Goal: Communication & Community: Answer question/provide support

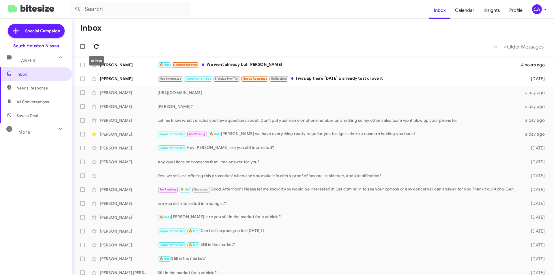
click at [96, 45] on icon at bounding box center [96, 46] width 7 height 7
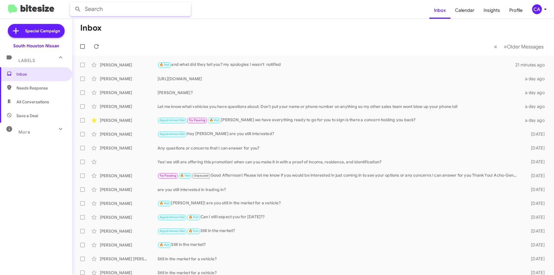
click at [134, 12] on input "text" at bounding box center [130, 9] width 121 height 14
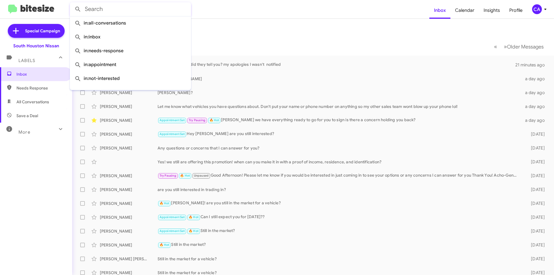
paste input "[PERSON_NAME]"
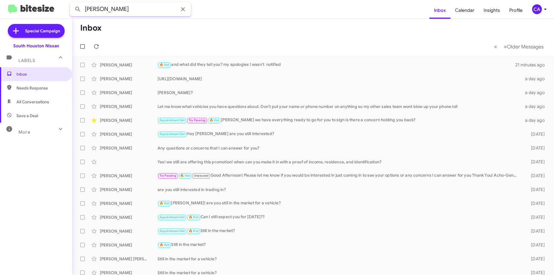
type input "[PERSON_NAME]"
click at [72, 3] on button at bounding box center [78, 9] width 12 height 12
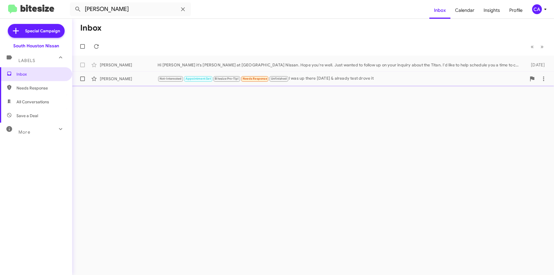
click at [137, 79] on div "[PERSON_NAME]" at bounding box center [129, 79] width 58 height 6
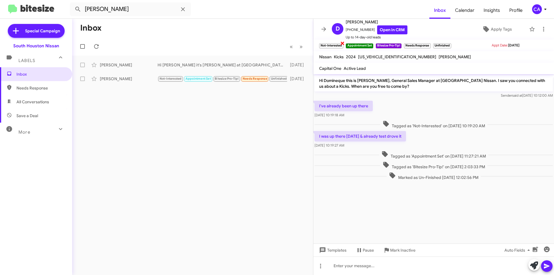
click at [342, 43] on span "×" at bounding box center [342, 43] width 5 height 7
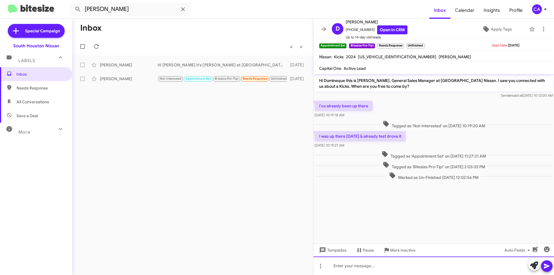
click at [383, 269] on div at bounding box center [433, 266] width 241 height 18
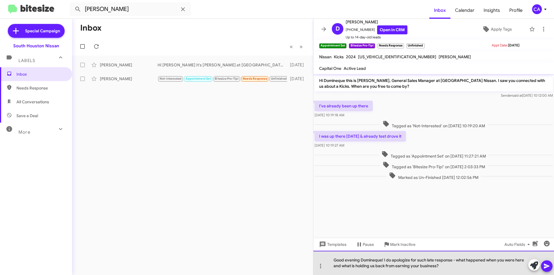
click at [463, 267] on div "Good evening Domineque! I do apologize for such late response - what happened w…" at bounding box center [433, 263] width 241 height 24
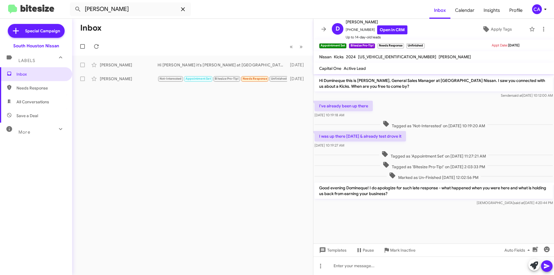
click at [183, 8] on icon at bounding box center [183, 9] width 7 height 7
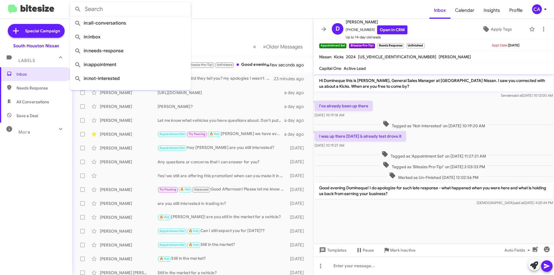
click at [225, 29] on mat-toolbar-row "Inbox" at bounding box center [192, 28] width 241 height 18
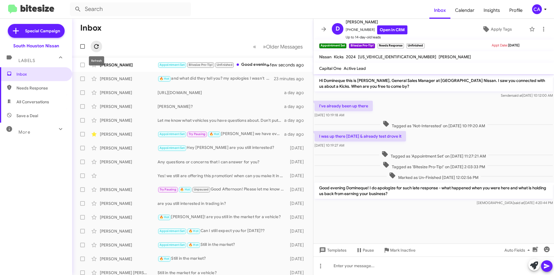
click at [100, 48] on icon at bounding box center [96, 46] width 7 height 7
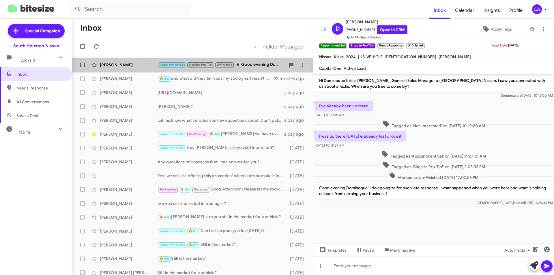
click at [247, 66] on div "Appointment Set Bitesize Pro-Tip! Unfinished Good evening Domineque! I do apolo…" at bounding box center [222, 64] width 128 height 7
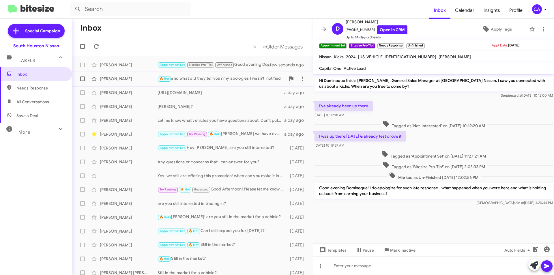
click at [243, 79] on div "🔥 Hot and what did they tell you? my apologies I wasn't notified" at bounding box center [222, 78] width 128 height 7
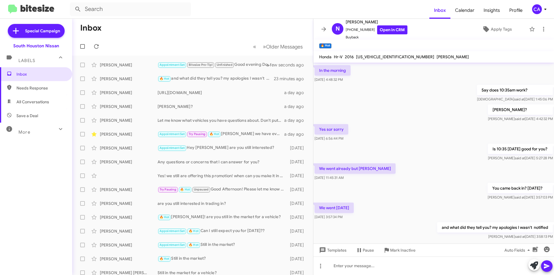
scroll to position [158, 0]
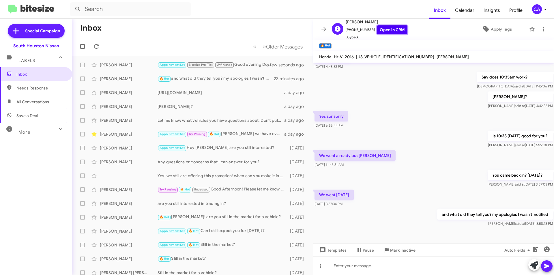
click at [382, 30] on link "Open in CRM" at bounding box center [392, 29] width 30 height 9
click at [136, 13] on input "text" at bounding box center [130, 9] width 121 height 14
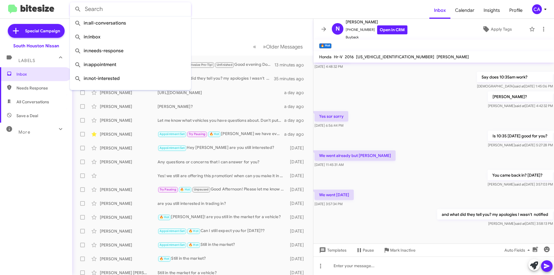
paste input "[PHONE_NUMBER]"
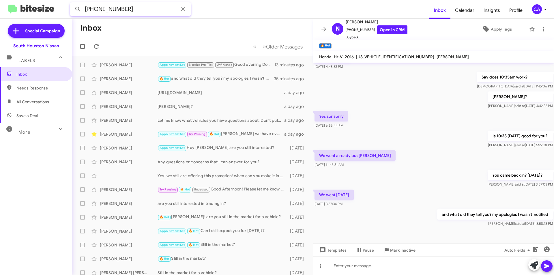
click at [72, 3] on button at bounding box center [78, 9] width 12 height 12
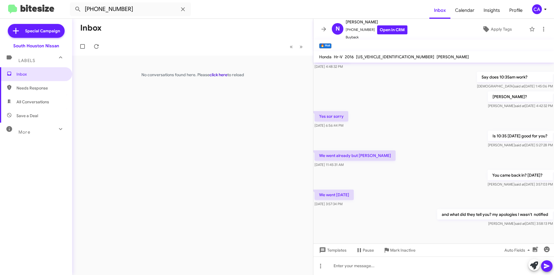
click at [218, 76] on link "click here" at bounding box center [219, 74] width 18 height 5
click at [19, 113] on span "Save a Deal" at bounding box center [27, 116] width 22 height 6
type input "in:not-interested"
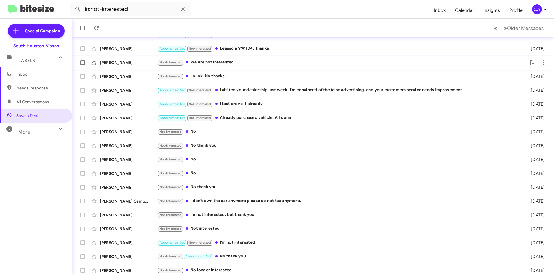
scroll to position [60, 0]
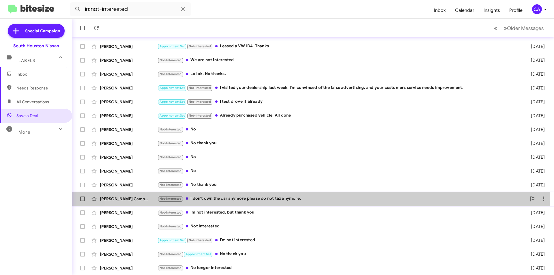
click at [291, 196] on div "Not-Interested I don't own the car anymore please do not tax anymore." at bounding box center [342, 198] width 369 height 7
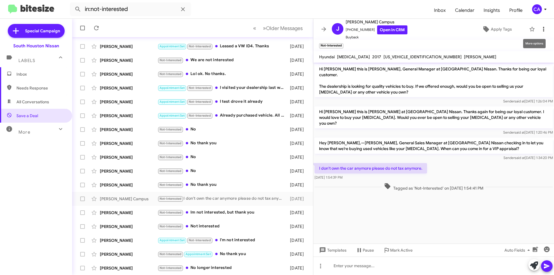
click at [543, 29] on icon at bounding box center [543, 29] width 1 height 5
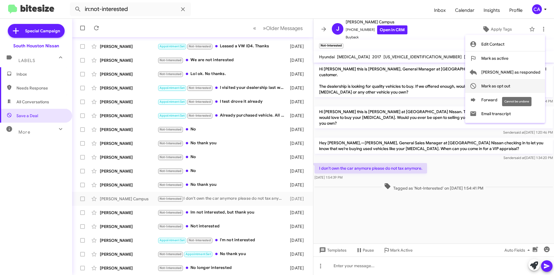
click at [510, 84] on span "Mark as opt out" at bounding box center [496, 86] width 29 height 14
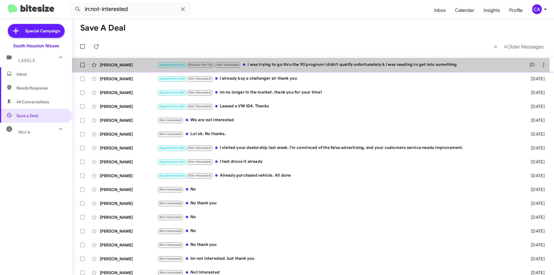
click at [284, 64] on div "Appointment Set Bitesize Pro-Tip! Not-Interested I was trying to go thru the 90…" at bounding box center [342, 64] width 369 height 7
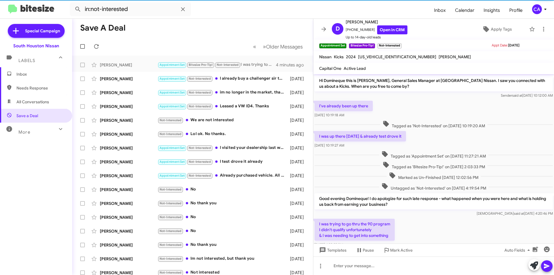
scroll to position [20, 0]
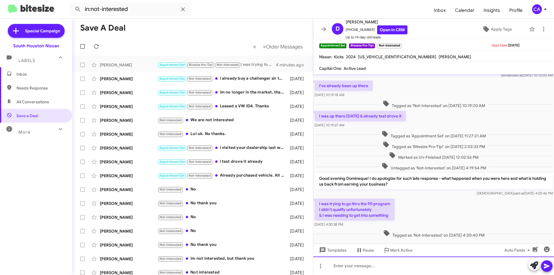
click at [409, 269] on div at bounding box center [433, 266] width 241 height 18
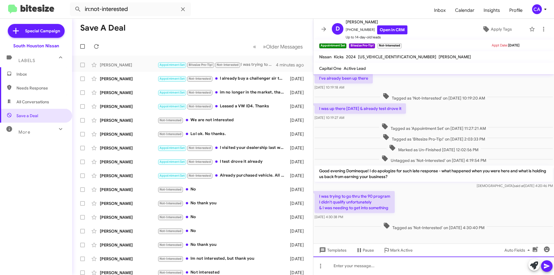
scroll to position [32, 0]
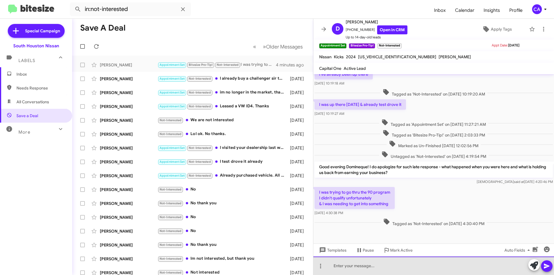
click at [426, 273] on div at bounding box center [433, 266] width 241 height 18
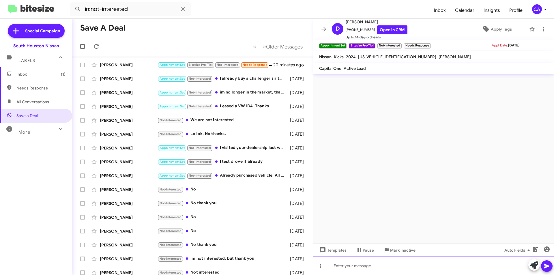
scroll to position [0, 0]
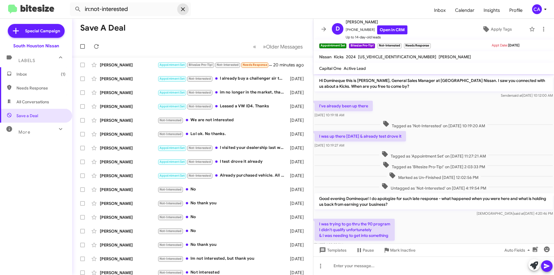
click at [181, 10] on icon at bounding box center [183, 9] width 7 height 7
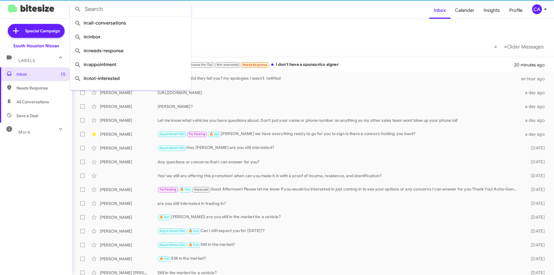
click at [244, 37] on mat-toolbar-row "Inbox" at bounding box center [313, 28] width 482 height 18
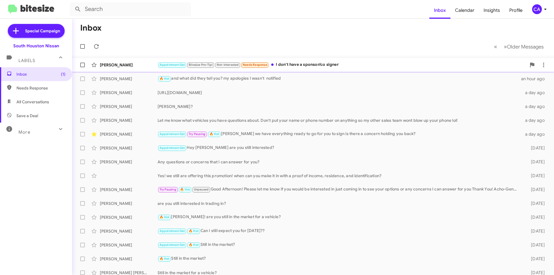
click at [321, 64] on div "Appointment Set Bitesize Pro-Tip! Not-Interested Needs Response I don't have a …" at bounding box center [342, 64] width 369 height 7
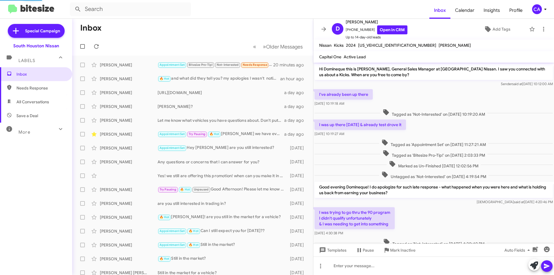
scroll to position [62, 0]
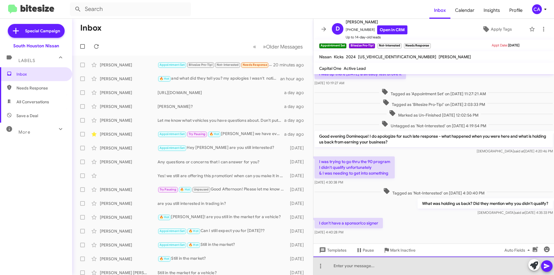
click at [375, 267] on div at bounding box center [433, 266] width 241 height 18
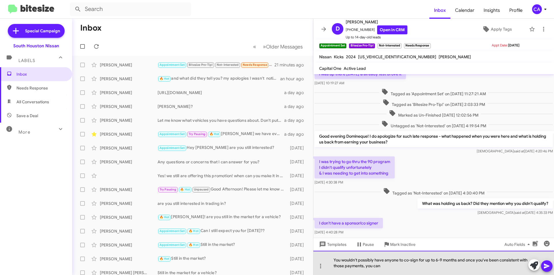
click at [408, 270] on div "You wouldn't possibly have anyone to co-sign for up to 6-9 months and once you'…" at bounding box center [433, 263] width 241 height 24
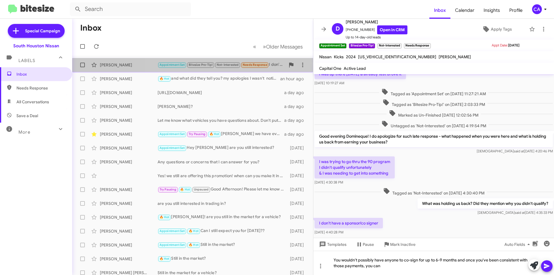
click at [260, 69] on div "[PERSON_NAME] Appointment Set Bitesize Pro-Tip! Not-Interested Needs Response I…" at bounding box center [193, 65] width 232 height 12
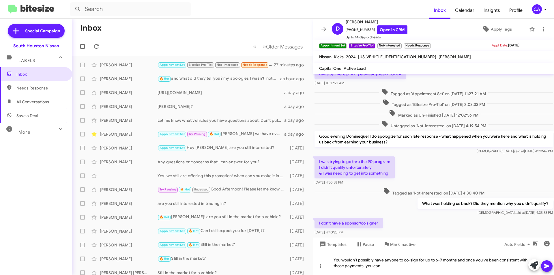
click at [395, 271] on div "You wouldn't possibly have anyone to co-sign for up to 6-9 months and once you'…" at bounding box center [433, 263] width 241 height 24
click at [396, 268] on div "You wouldn't possibly have anyone to co-sign for up to 6-9 months and once you'…" at bounding box center [433, 263] width 241 height 24
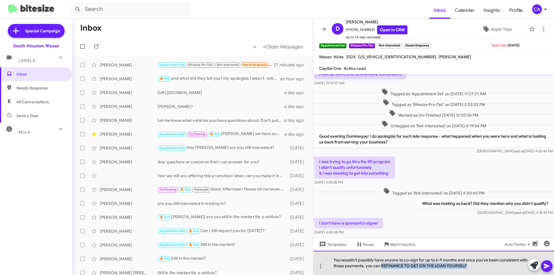
drag, startPoint x: 396, startPoint y: 268, endPoint x: 468, endPoint y: 267, distance: 71.9
click at [468, 267] on div "You wouldn't possibly have anyone to co-sign for up to 6-9 months and once you'…" at bounding box center [433, 263] width 241 height 24
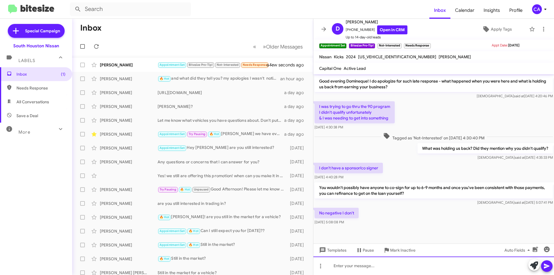
scroll to position [122, 0]
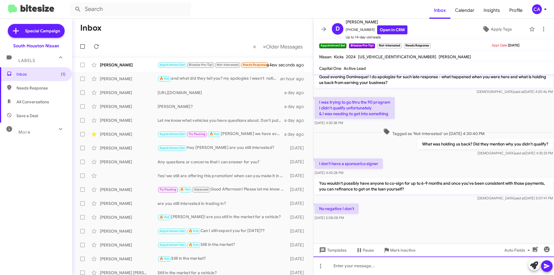
click at [371, 268] on div at bounding box center [433, 266] width 241 height 18
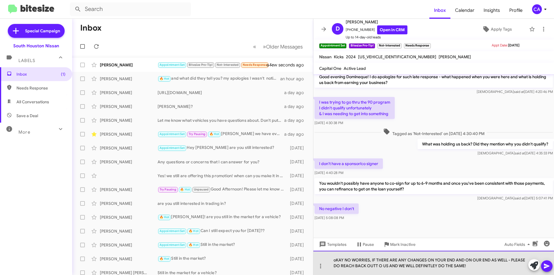
click at [371, 268] on div "oKAY NO WORRIES, IF THERE ARE ANY CHANGES ON YOUR END AND ON OUR END AS WELL - …" at bounding box center [433, 263] width 241 height 24
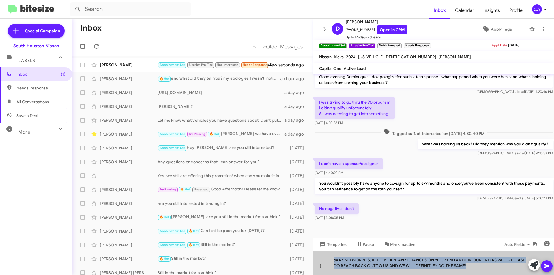
click at [371, 268] on div "oKAY NO WORRIES, IF THERE ARE ANY CHANGES ON YOUR END AND ON OUR END AS WELL - …" at bounding box center [433, 263] width 241 height 24
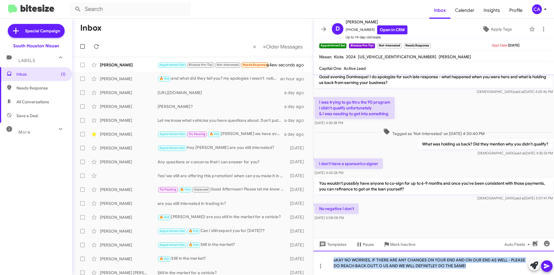
copy div "oKAY NO WORRIES, IF THERE ARE ANY CHANGES ON YOUR END AND ON OUR END AS WELL - …"
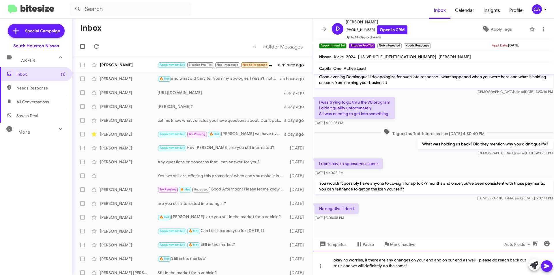
click at [337, 260] on div "okay no worries, if there are any changes on your end and on our end as well - …" at bounding box center [433, 263] width 241 height 24
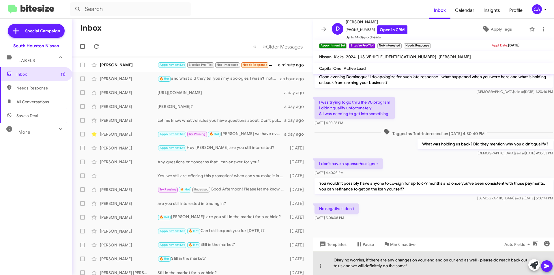
click at [434, 270] on div "Okay no worries, if there are any changes on your end and on our end as well - …" at bounding box center [433, 263] width 241 height 24
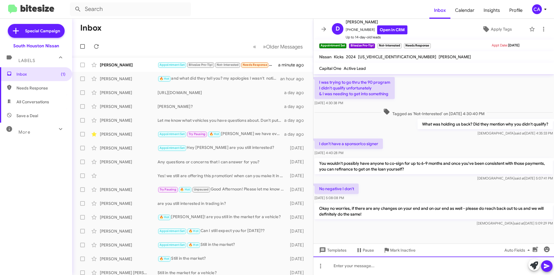
scroll to position [149, 0]
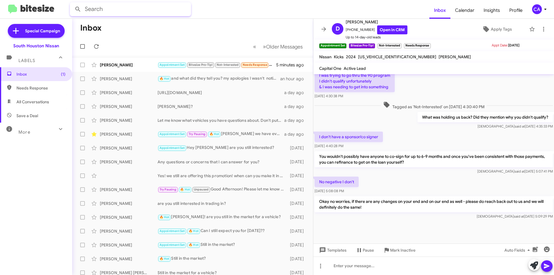
click at [96, 7] on input "text" at bounding box center [130, 9] width 121 height 14
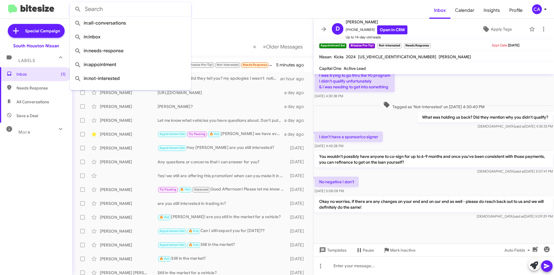
paste input "Cetera [US_STATE]"
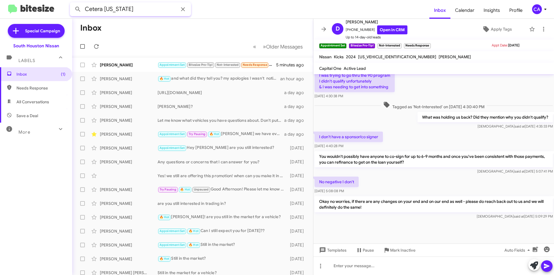
type input "Cetera [US_STATE]"
click at [72, 3] on button at bounding box center [78, 9] width 12 height 12
click at [143, 8] on input "Cetera [US_STATE]" at bounding box center [130, 9] width 121 height 14
click at [72, 3] on button at bounding box center [78, 9] width 12 height 12
